Goal: Check status: Check status

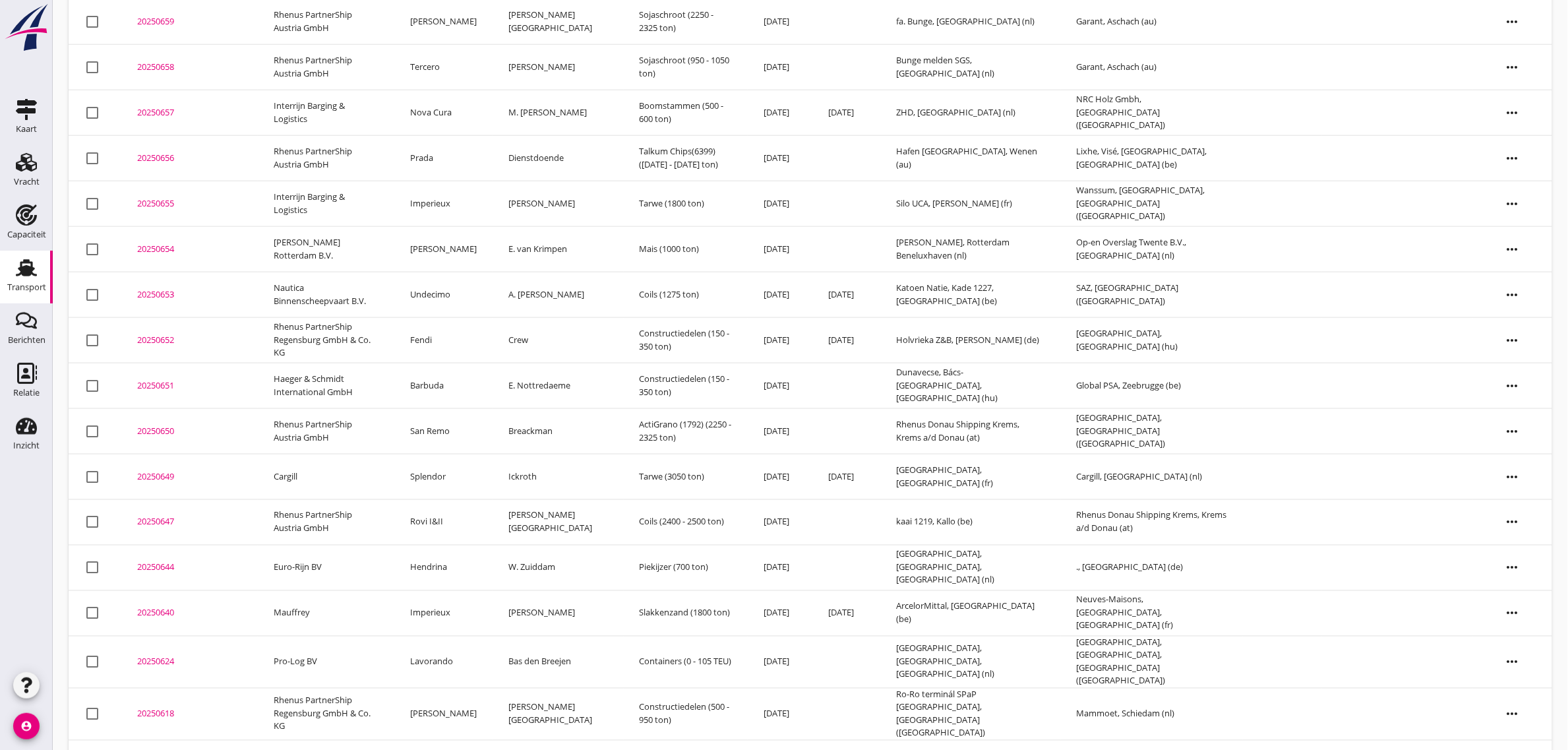
scroll to position [578, 0]
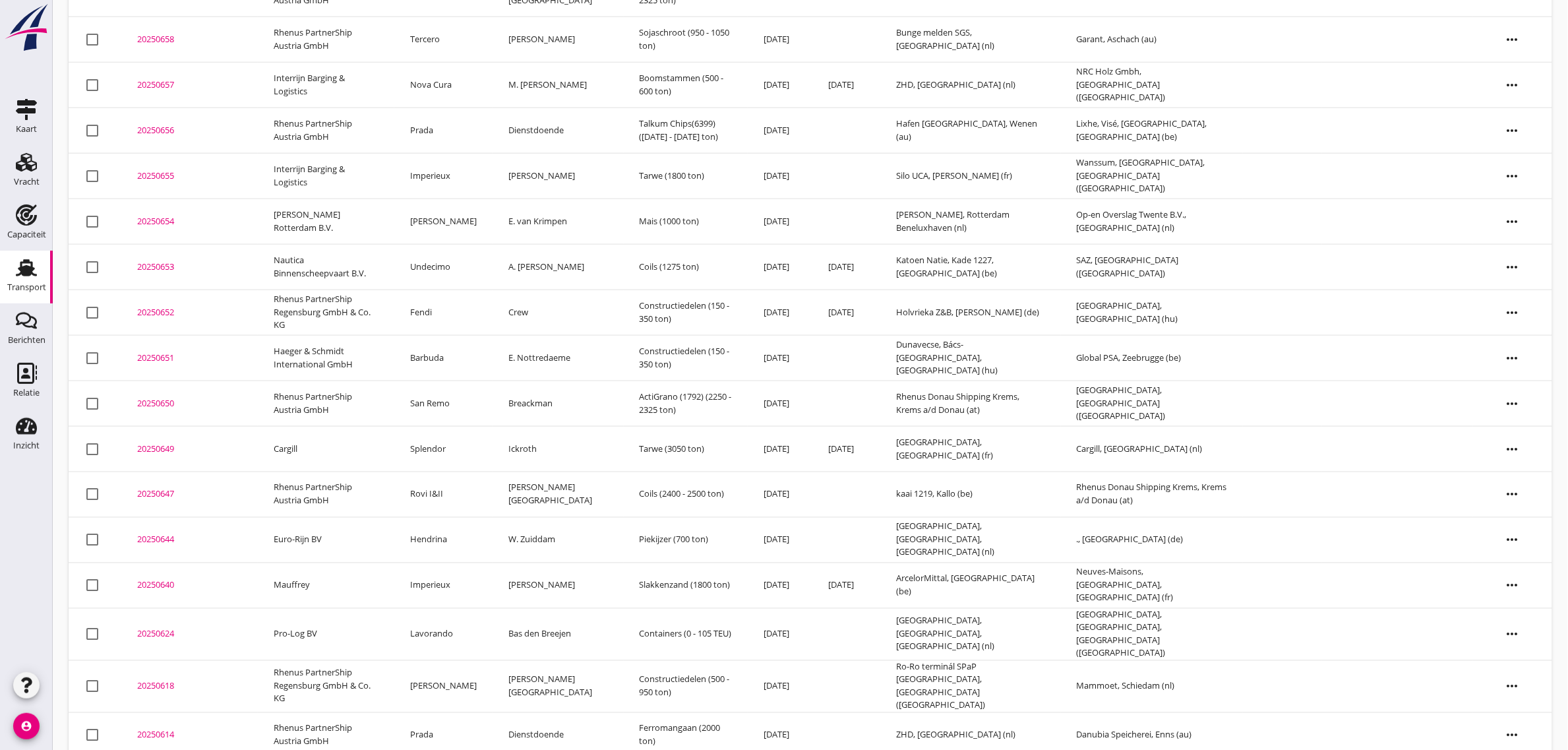
click at [437, 712] on td "Prada" at bounding box center [444, 735] width 98 height 45
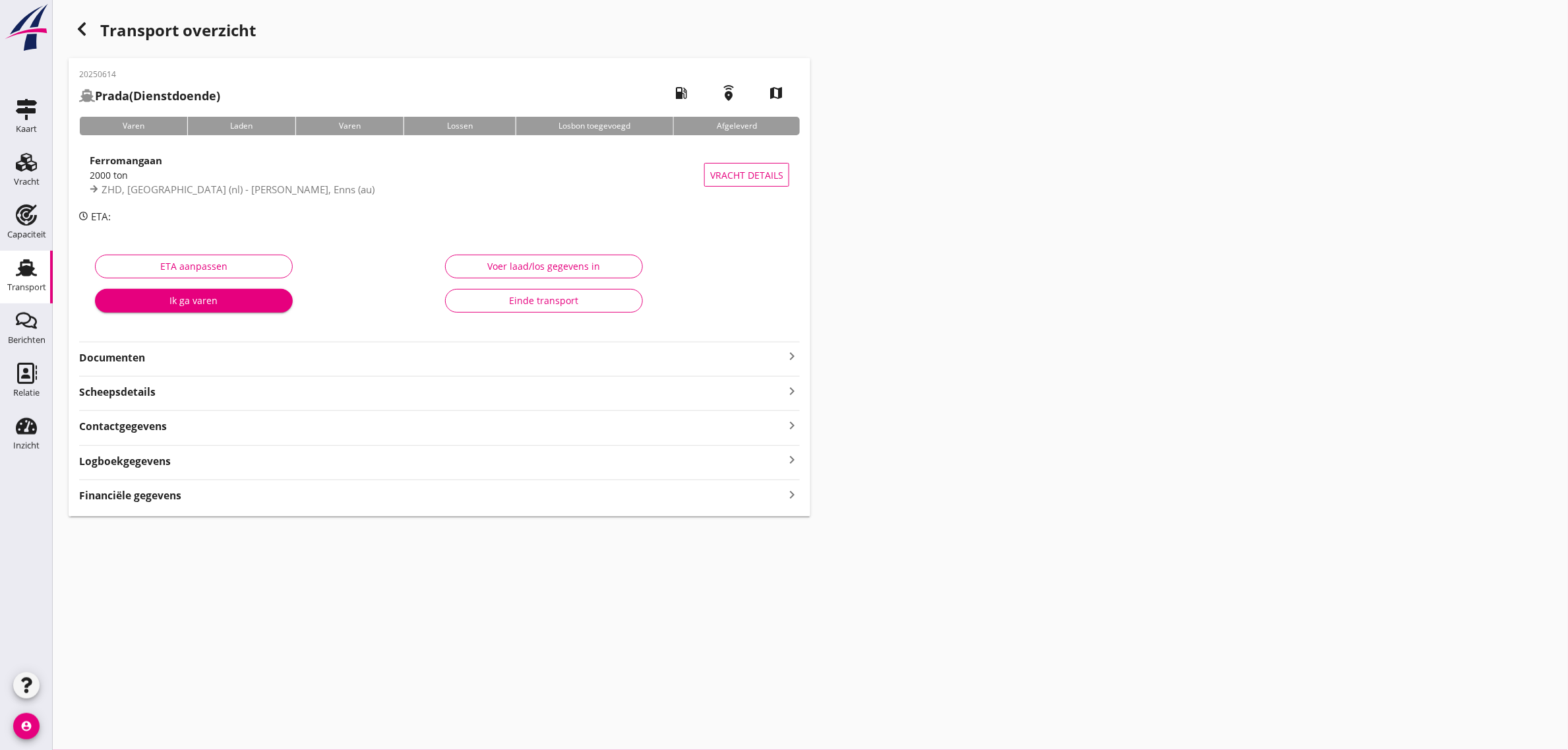
click at [562, 307] on div "Einde transport" at bounding box center [544, 300] width 176 height 14
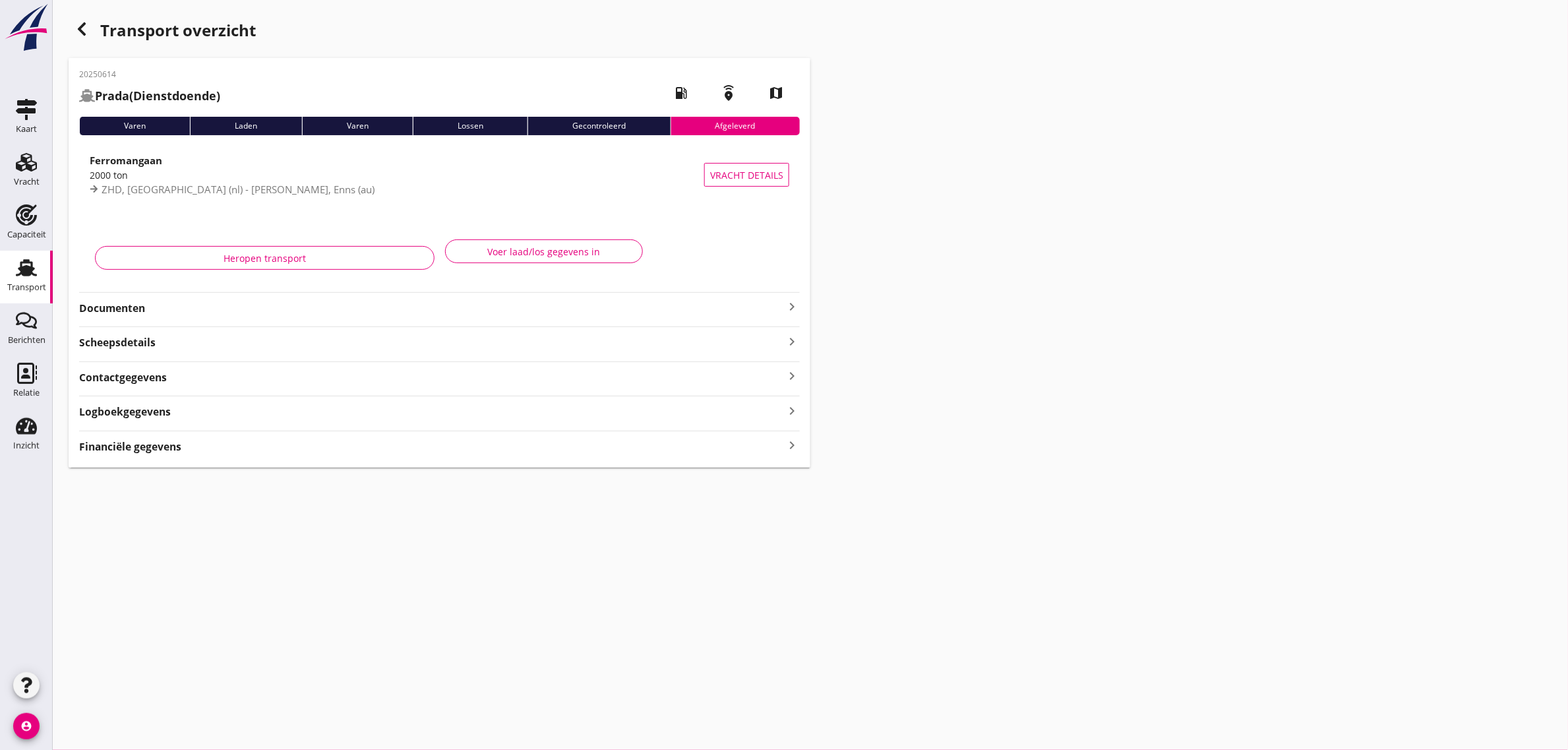
click at [86, 25] on icon "button" at bounding box center [82, 29] width 16 height 16
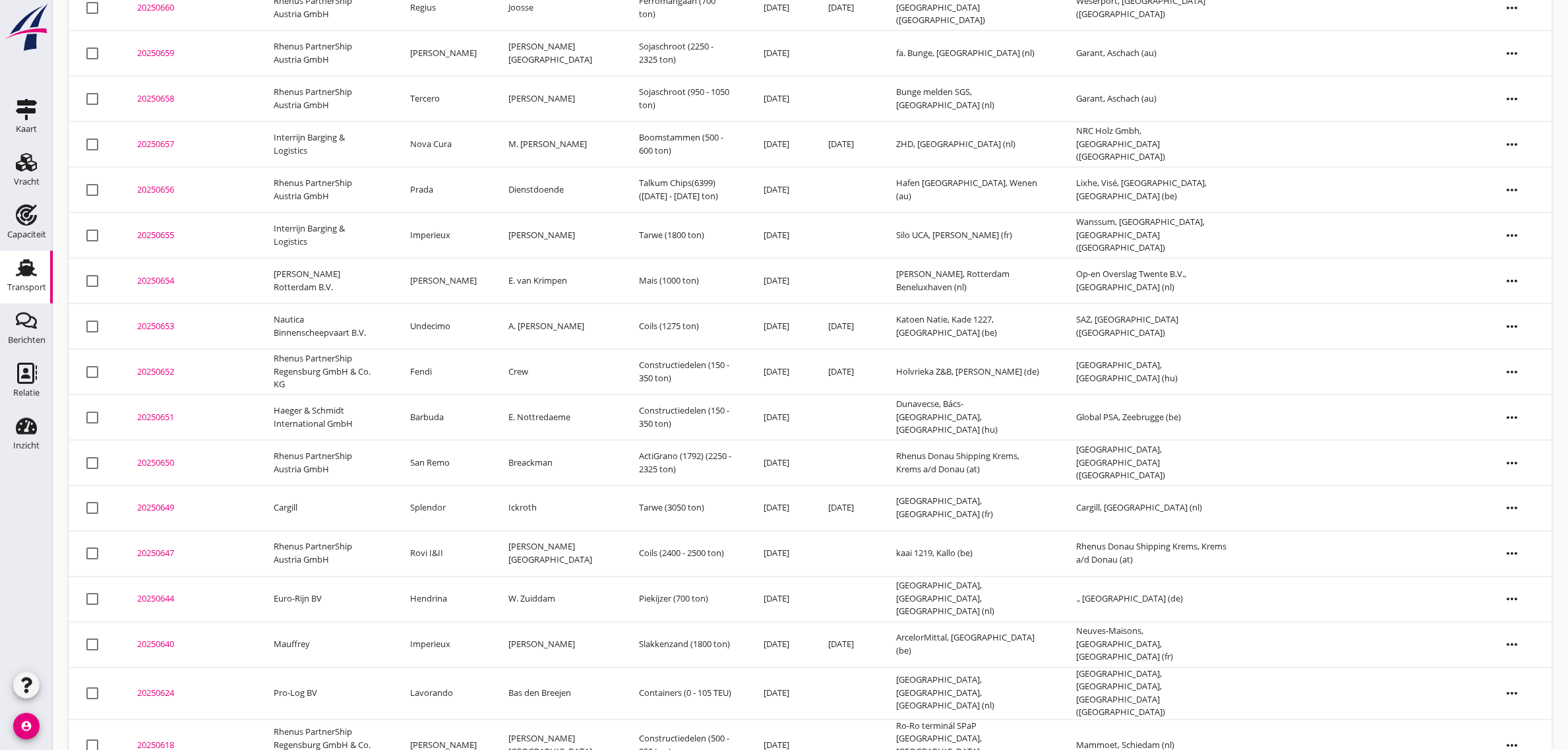
scroll to position [578, 0]
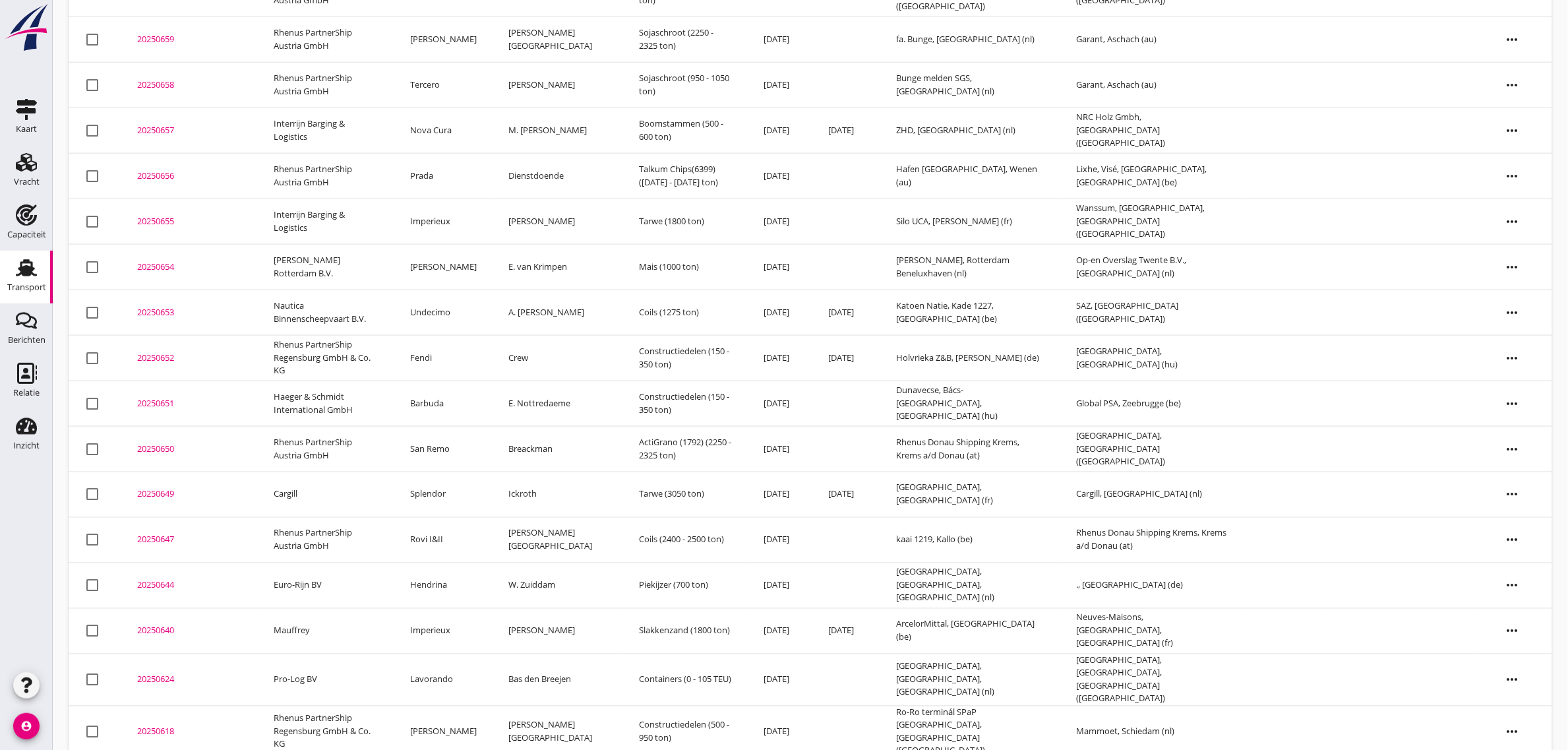
click at [449, 620] on td "Imperieux" at bounding box center [444, 631] width 98 height 45
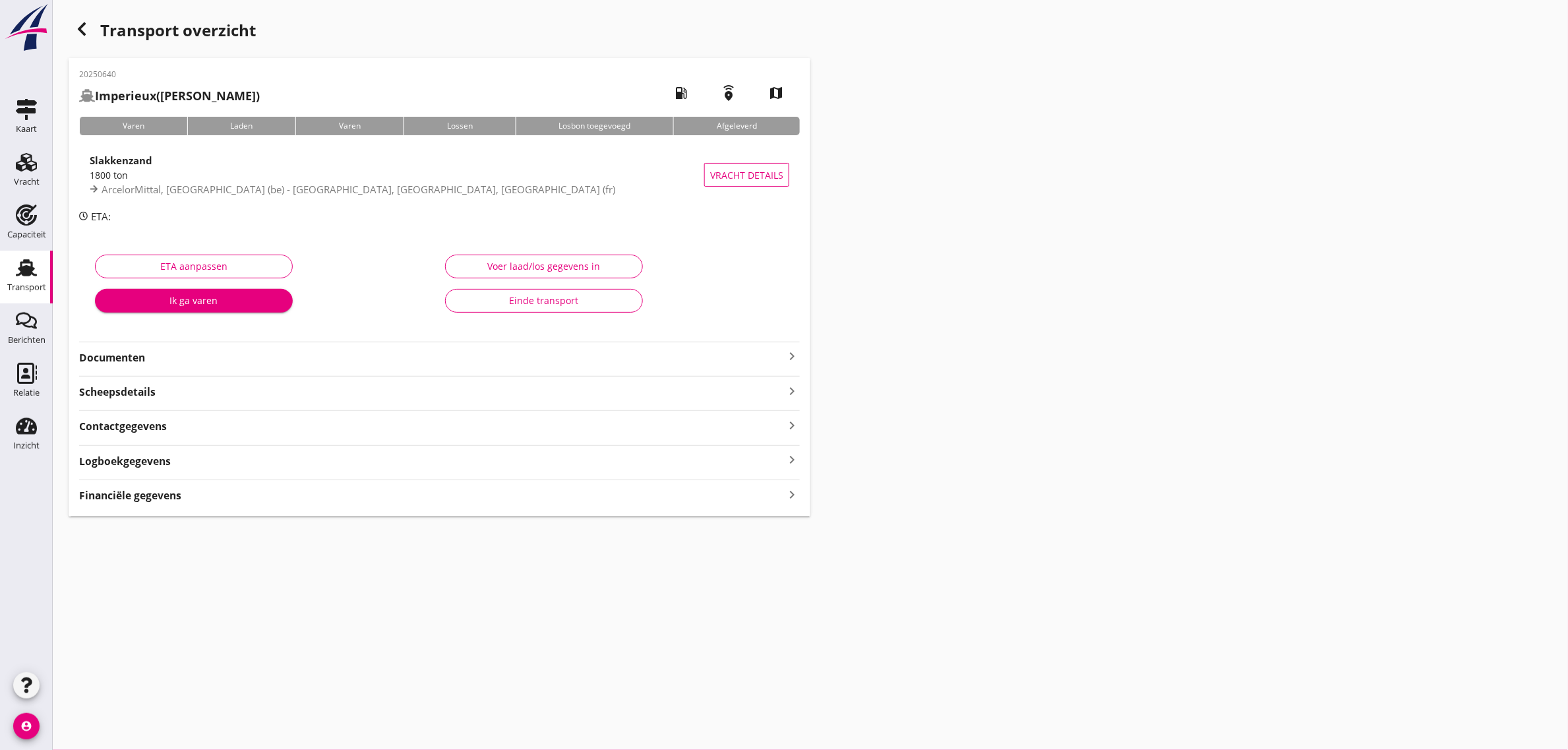
click at [522, 307] on div "Einde transport" at bounding box center [544, 300] width 176 height 14
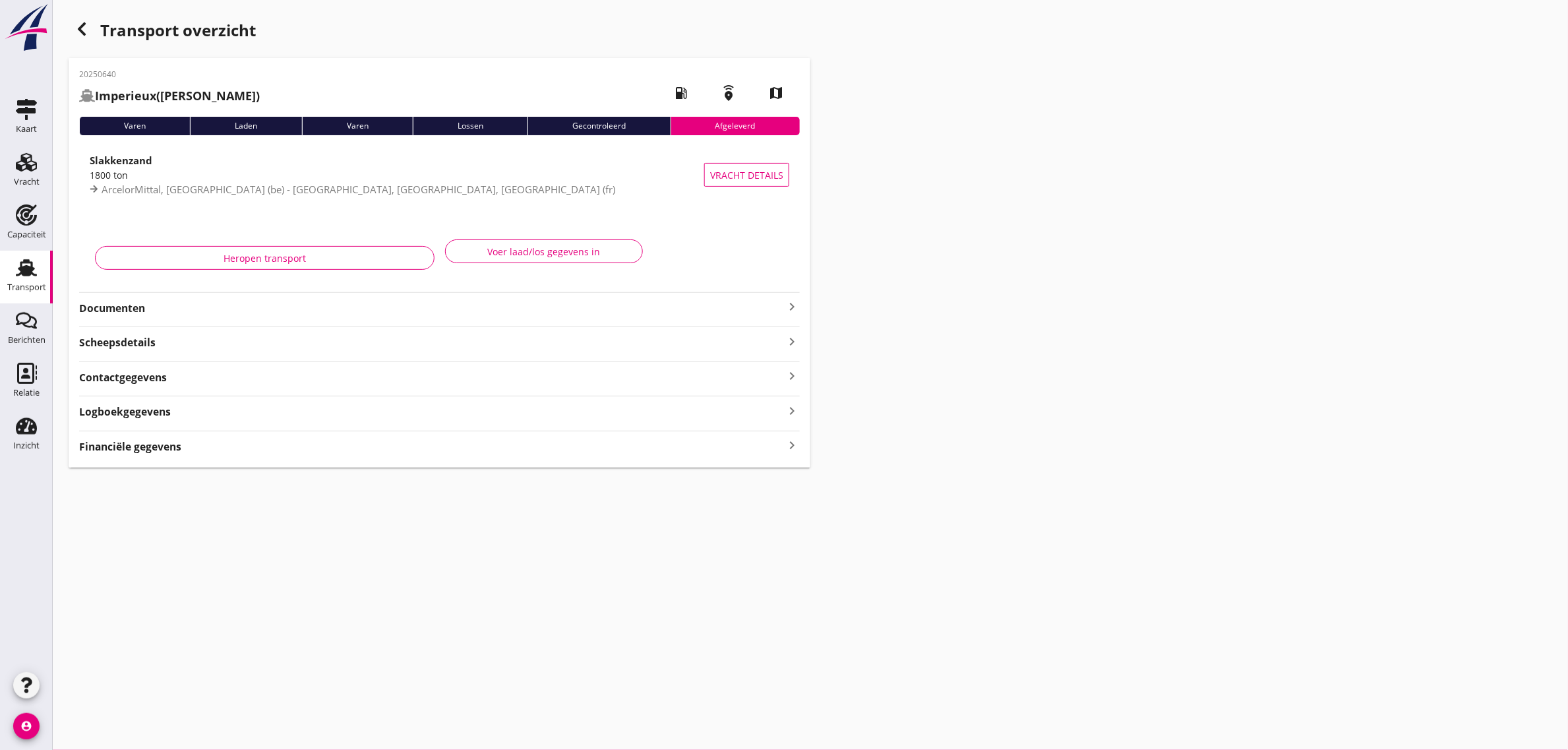
click at [81, 28] on use "button" at bounding box center [82, 29] width 8 height 13
